Goal: Task Accomplishment & Management: Manage account settings

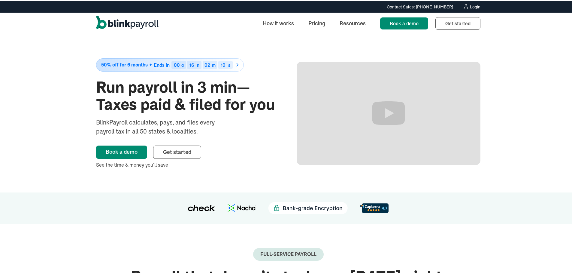
click at [470, 6] on div "Login" at bounding box center [475, 6] width 11 height 4
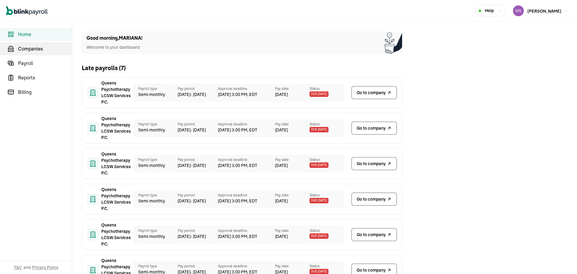
click at [54, 48] on span "Companies" at bounding box center [45, 48] width 54 height 7
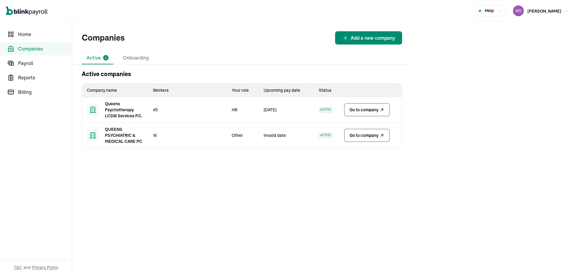
click at [358, 108] on span "Go to company" at bounding box center [363, 110] width 29 height 6
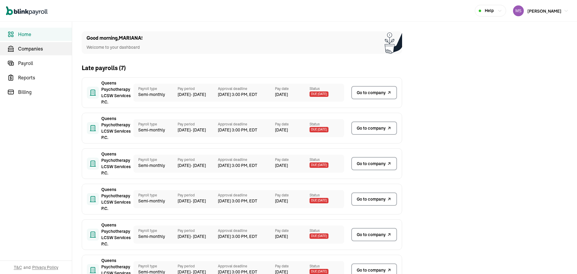
click at [54, 48] on span "Companies" at bounding box center [45, 48] width 54 height 7
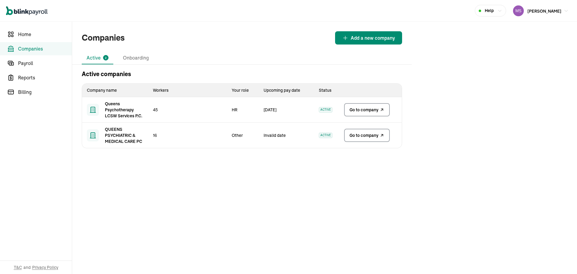
click at [358, 108] on span "Go to company" at bounding box center [363, 110] width 29 height 6
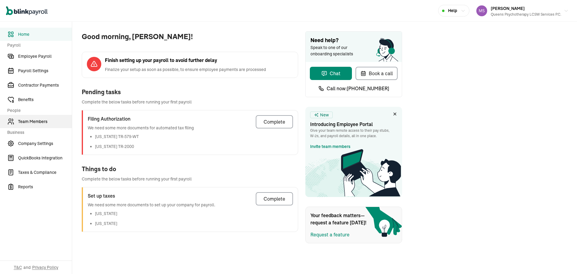
click at [26, 122] on span "Team Members" at bounding box center [45, 121] width 54 height 6
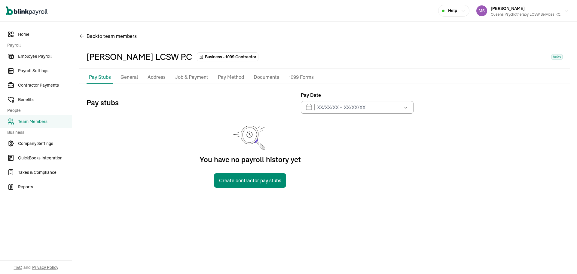
click at [226, 78] on p "Pay Method" at bounding box center [231, 77] width 26 height 8
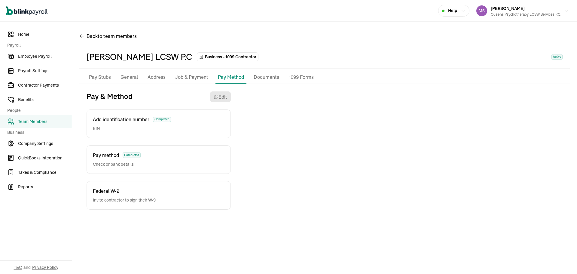
click at [124, 79] on p "General" at bounding box center [128, 77] width 17 height 8
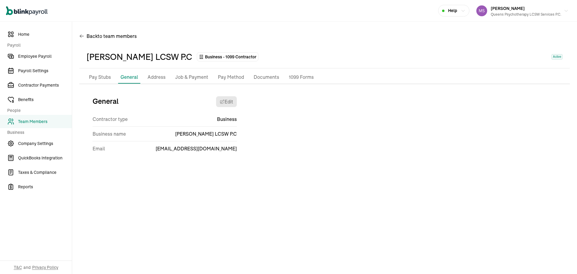
click at [220, 150] on span "[EMAIL_ADDRESS][DOMAIN_NAME]" at bounding box center [196, 148] width 81 height 7
copy body "[EMAIL_ADDRESS][DOMAIN_NAME]"
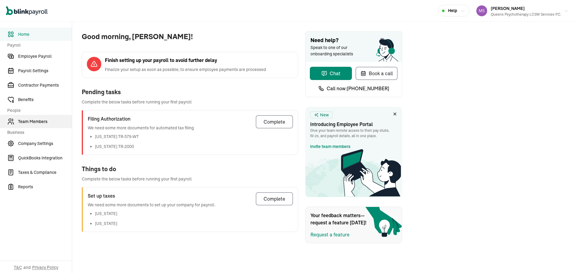
click at [26, 122] on span "Team Members" at bounding box center [45, 121] width 54 height 6
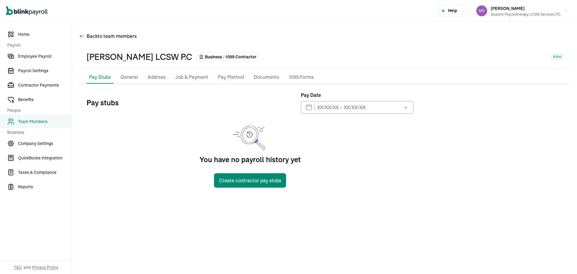
click at [226, 78] on p "Pay Method" at bounding box center [231, 77] width 26 height 8
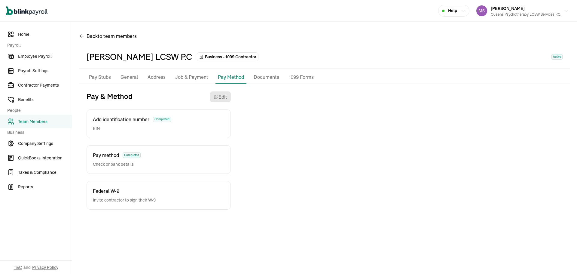
click at [124, 79] on p "General" at bounding box center [128, 77] width 17 height 8
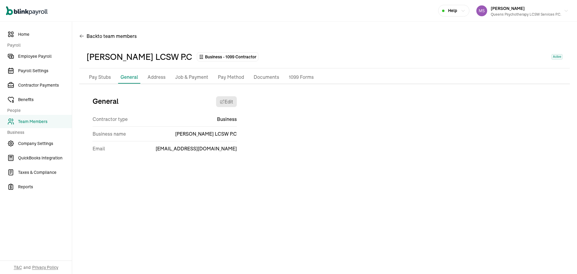
click at [220, 150] on span "[EMAIL_ADDRESS][DOMAIN_NAME]" at bounding box center [196, 148] width 81 height 7
copy body "[EMAIL_ADDRESS][DOMAIN_NAME]"
